Goal: Find specific page/section: Find specific page/section

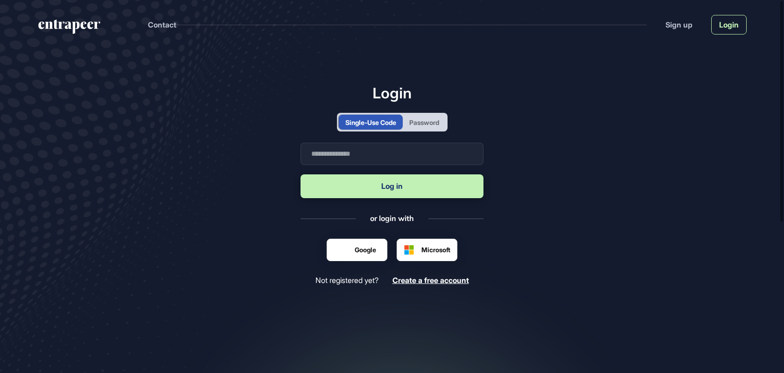
click at [726, 25] on link "Login" at bounding box center [728, 25] width 35 height 20
click at [414, 133] on div "Login Single-Use Code Password Business email Log in or login with Google Micro…" at bounding box center [392, 184] width 183 height 201
click at [417, 123] on div "Password" at bounding box center [424, 123] width 30 height 10
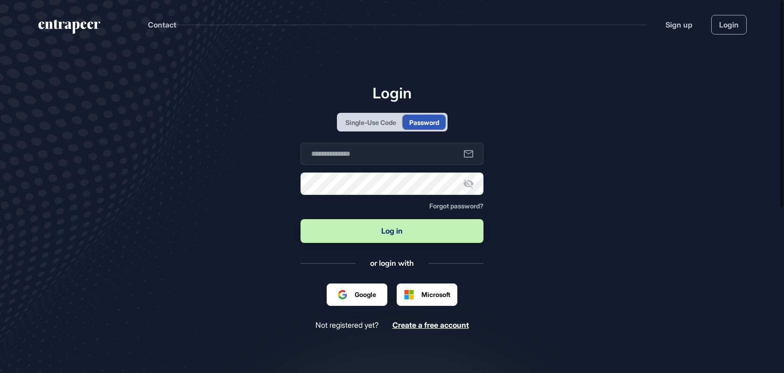
click at [376, 165] on form "Business email Password Forgot password? Log in" at bounding box center [392, 194] width 183 height 102
type input "**********"
click at [382, 227] on button "Log in" at bounding box center [392, 231] width 183 height 24
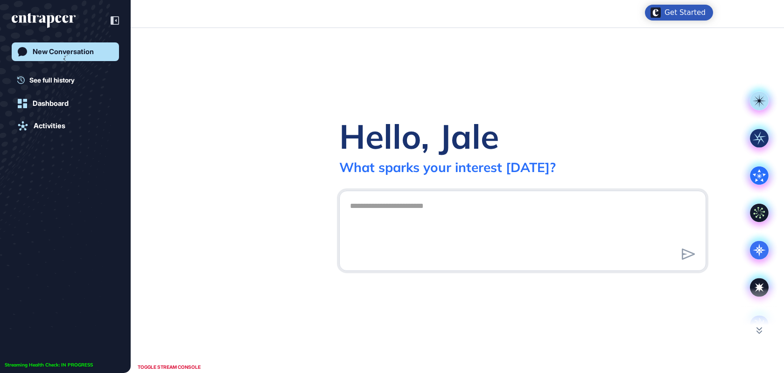
scroll to position [0, 0]
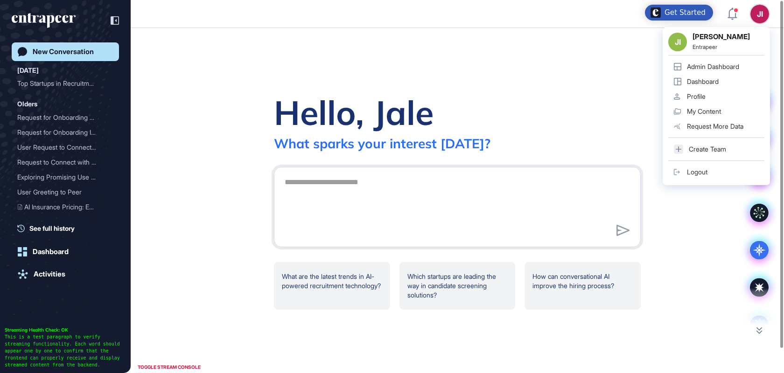
click at [716, 61] on link "Admin Dashboard" at bounding box center [716, 66] width 96 height 15
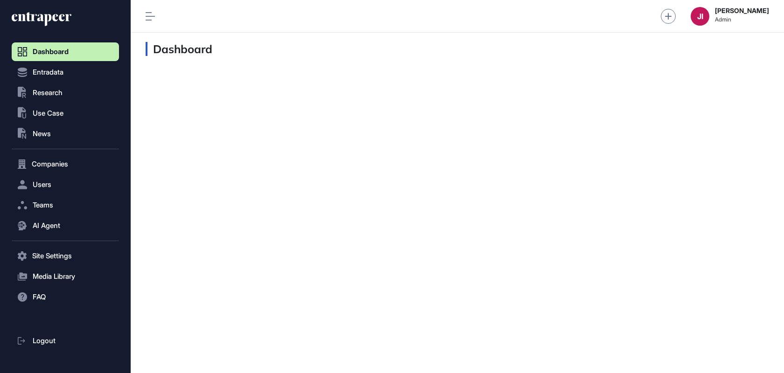
scroll to position [0, 0]
click at [362, 260] on div "Dashboard" at bounding box center [458, 203] width 654 height 341
click at [72, 113] on button ".st0{fill:currentColor} Use Case" at bounding box center [65, 113] width 107 height 19
